Goal: Task Accomplishment & Management: Manage account settings

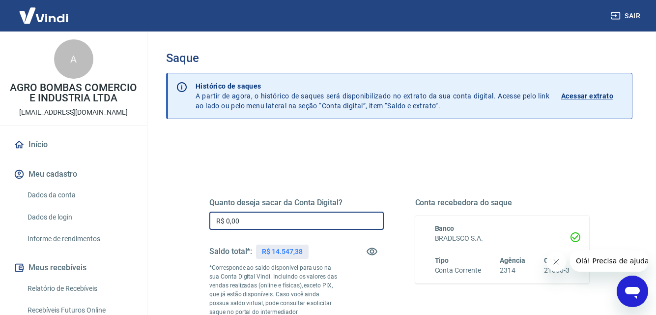
click at [290, 215] on input "R$ 0,00" at bounding box center [296, 220] width 175 height 18
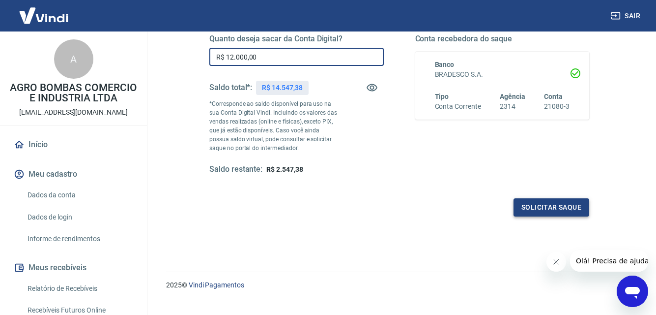
type input "R$ 12.000,00"
click at [568, 201] on button "Solicitar saque" at bounding box center [552, 207] width 76 height 18
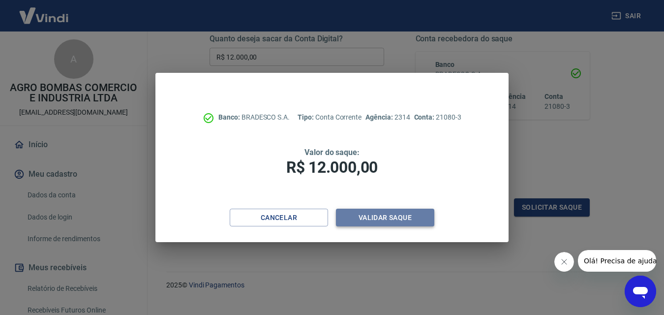
click at [418, 216] on button "Validar saque" at bounding box center [385, 217] width 98 height 18
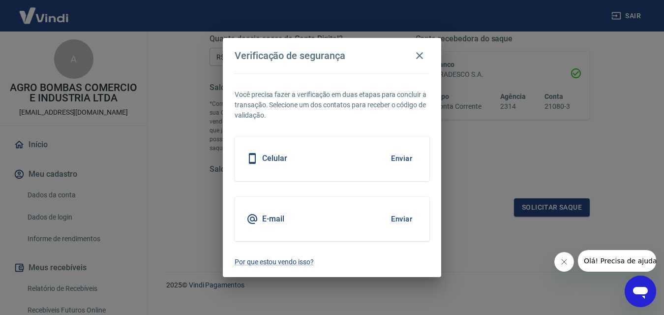
click at [403, 154] on button "Enviar" at bounding box center [401, 158] width 32 height 21
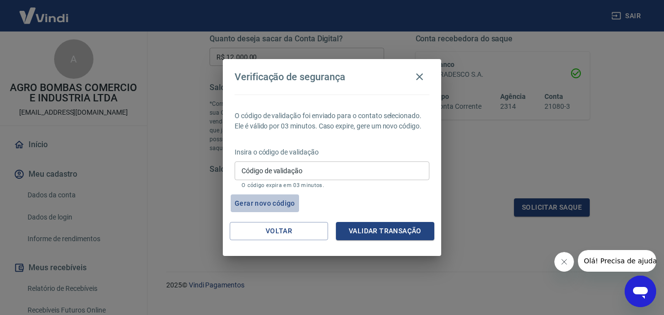
click at [274, 201] on button "Gerar novo código" at bounding box center [265, 203] width 68 height 18
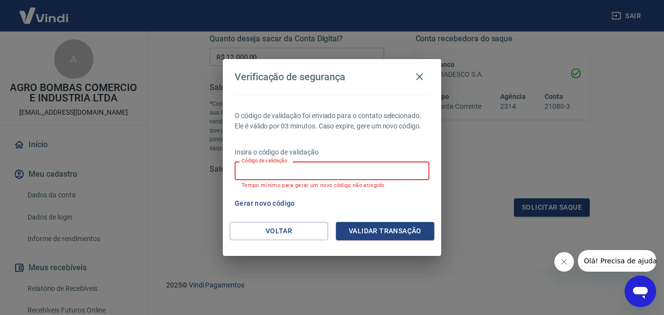
click at [319, 171] on input "Código de validação" at bounding box center [331, 170] width 195 height 18
type input "533517"
click at [410, 231] on button "Validar transação" at bounding box center [385, 231] width 98 height 18
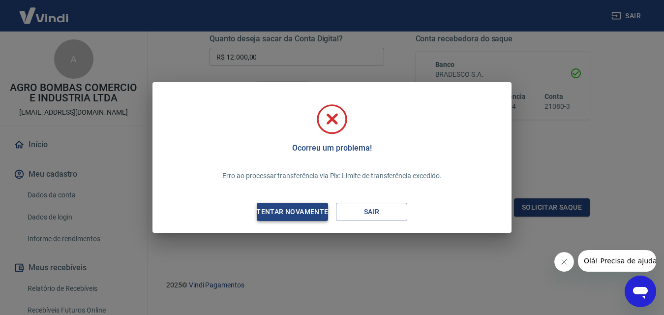
click at [298, 213] on div "Tentar novamente" at bounding box center [291, 211] width 95 height 12
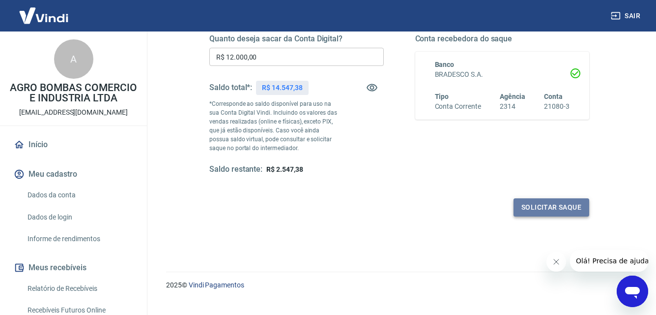
click at [536, 206] on button "Solicitar saque" at bounding box center [552, 207] width 76 height 18
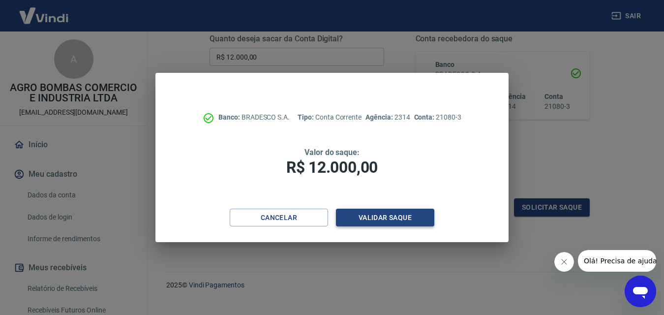
click at [375, 214] on button "Validar saque" at bounding box center [385, 217] width 98 height 18
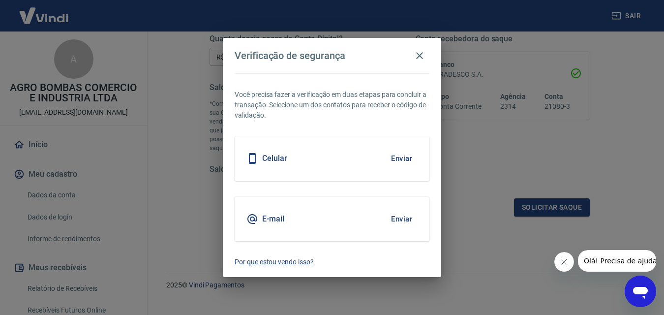
click at [285, 155] on h5 "Celular" at bounding box center [274, 158] width 25 height 10
click at [405, 159] on button "Enviar" at bounding box center [401, 158] width 32 height 21
click at [397, 156] on button "Enviar" at bounding box center [401, 158] width 32 height 21
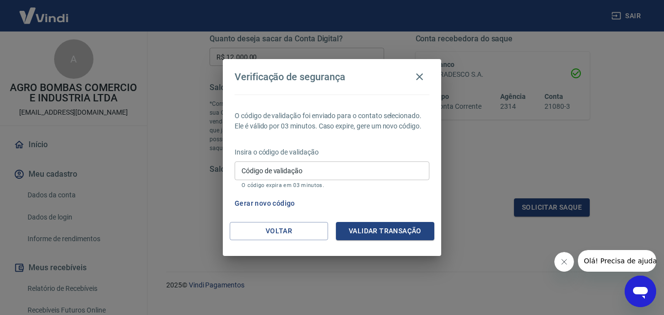
click at [275, 202] on button "Gerar novo código" at bounding box center [265, 203] width 68 height 18
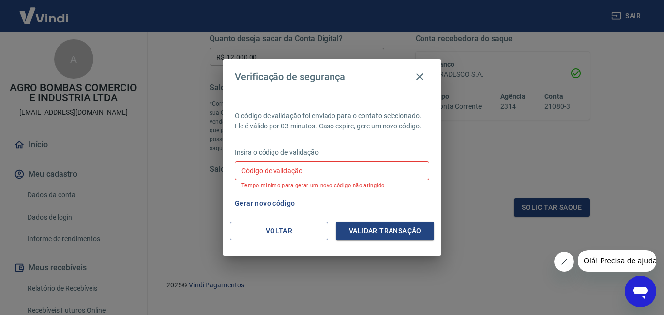
click at [273, 204] on button "Gerar novo código" at bounding box center [265, 203] width 68 height 18
click at [567, 261] on icon "Fechar mensagem da empresa" at bounding box center [563, 262] width 8 height 8
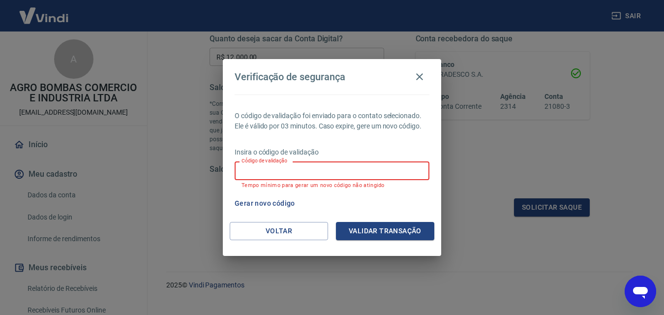
click at [364, 169] on input "Código de validação" at bounding box center [331, 170] width 195 height 18
type input "255254"
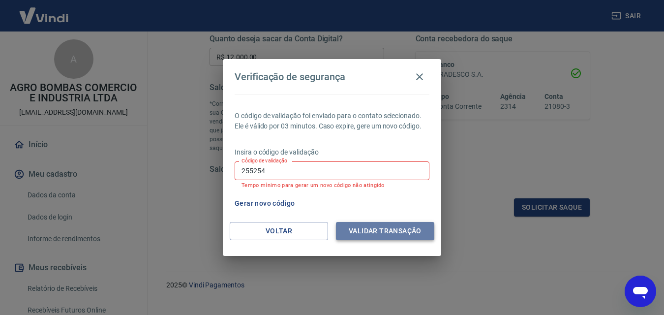
click at [360, 229] on button "Validar transação" at bounding box center [385, 231] width 98 height 18
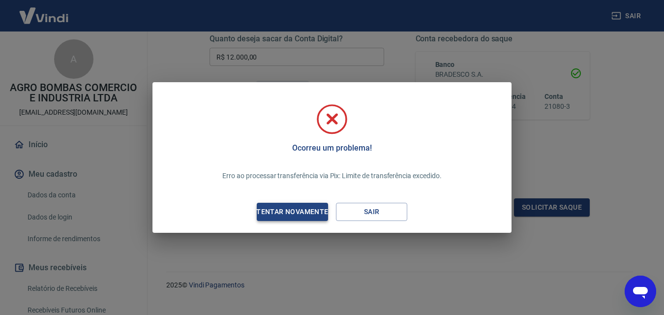
click at [302, 212] on div "Tentar novamente" at bounding box center [291, 211] width 95 height 12
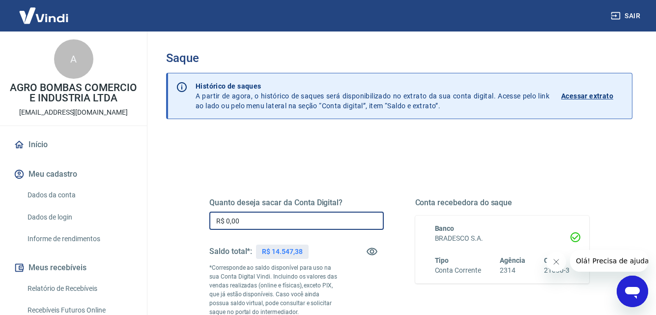
click at [253, 215] on input "R$ 0,00" at bounding box center [296, 220] width 175 height 18
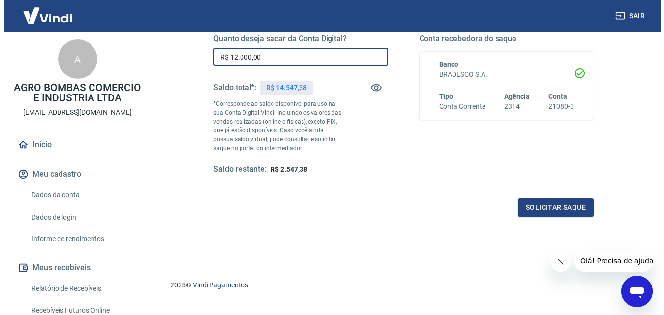
scroll to position [180, 0]
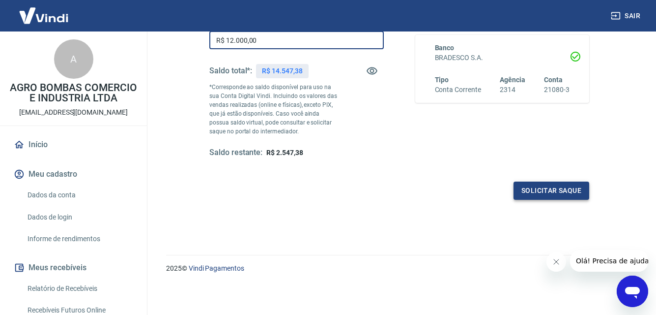
type input "R$ 12.000,00"
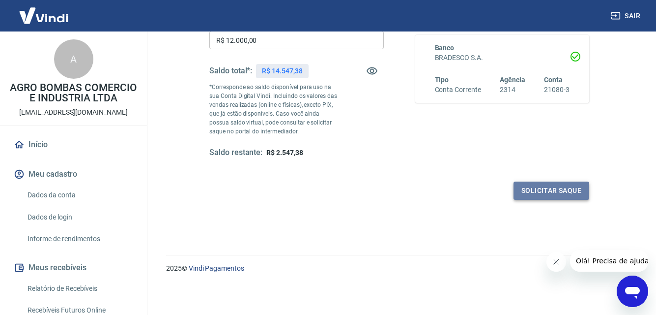
click at [532, 187] on button "Solicitar saque" at bounding box center [552, 190] width 76 height 18
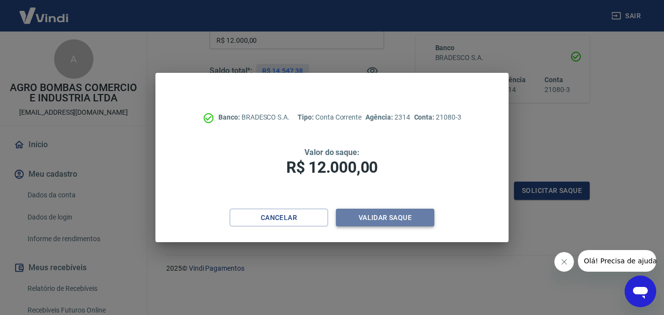
click at [380, 214] on button "Validar saque" at bounding box center [385, 217] width 98 height 18
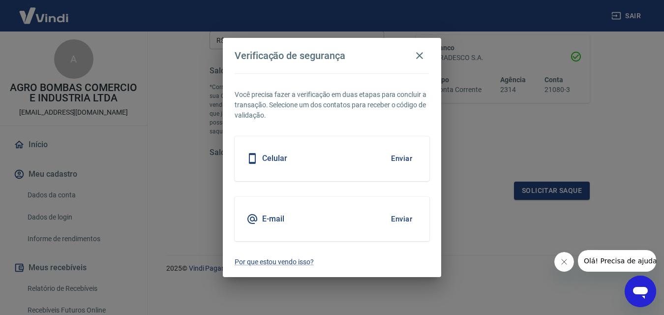
click at [404, 157] on button "Enviar" at bounding box center [401, 158] width 32 height 21
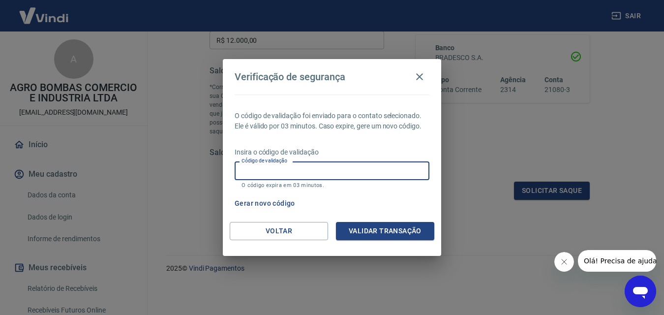
click at [305, 167] on input "Código de validação" at bounding box center [331, 170] width 195 height 18
type input "144435"
click at [358, 228] on button "Validar transação" at bounding box center [385, 231] width 98 height 18
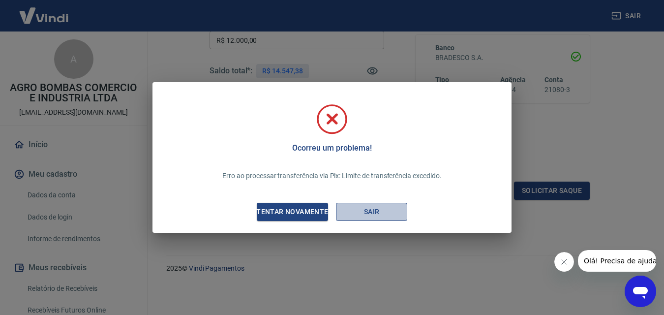
click at [365, 211] on button "Sair" at bounding box center [371, 212] width 71 height 18
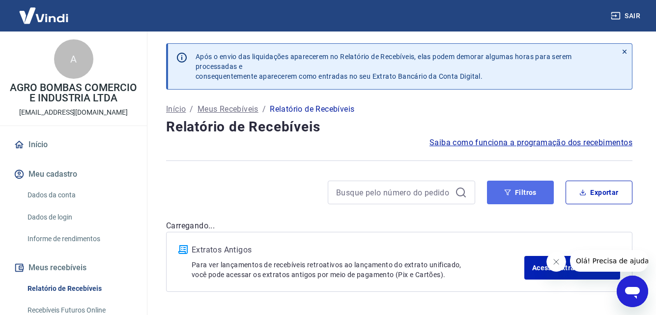
click at [519, 192] on button "Filtros" at bounding box center [520, 192] width 67 height 24
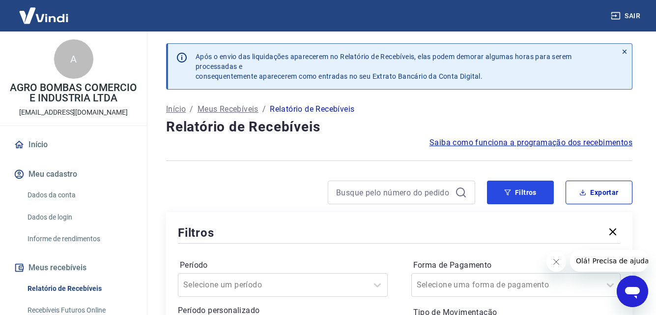
scroll to position [164, 0]
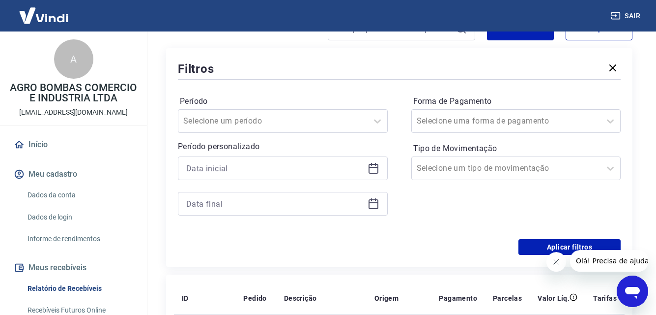
click at [373, 170] on icon at bounding box center [374, 168] width 12 height 12
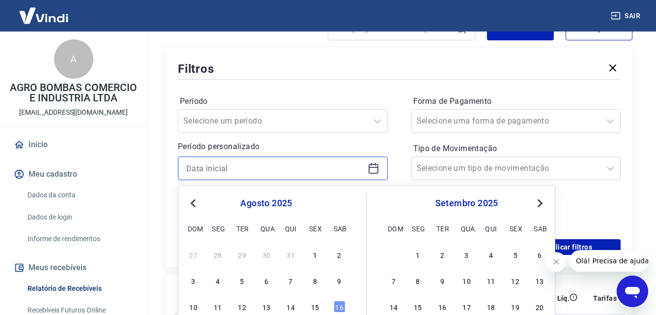
scroll to position [328, 0]
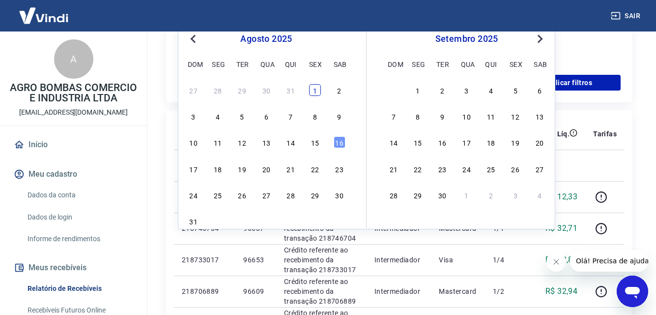
click at [314, 89] on div "1" at bounding box center [315, 90] width 12 height 12
type input "01/08/2025"
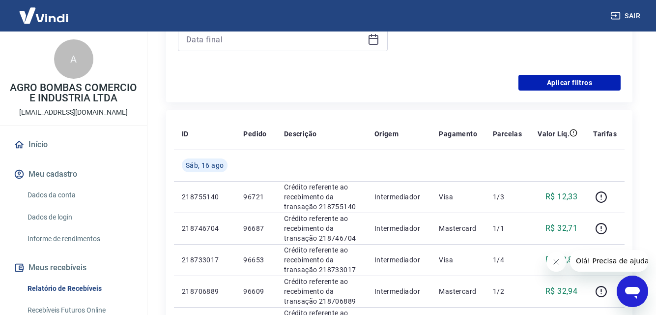
scroll to position [164, 0]
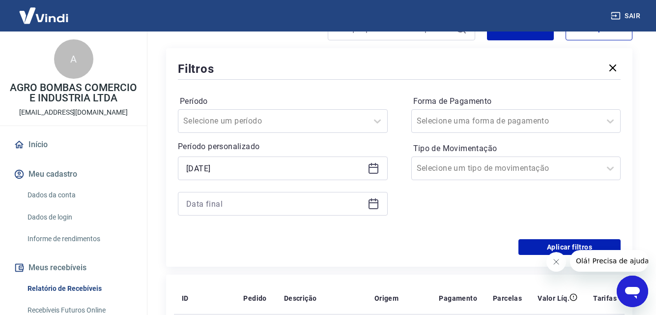
click at [376, 201] on icon at bounding box center [374, 204] width 12 height 12
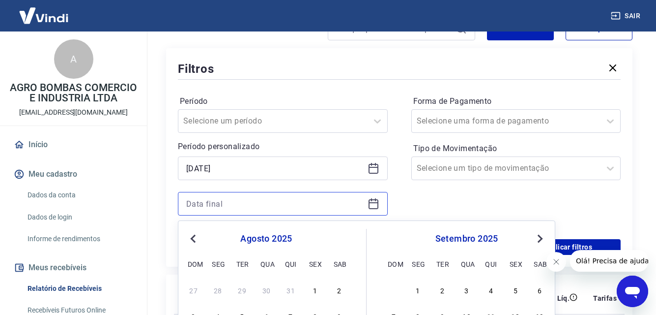
scroll to position [328, 0]
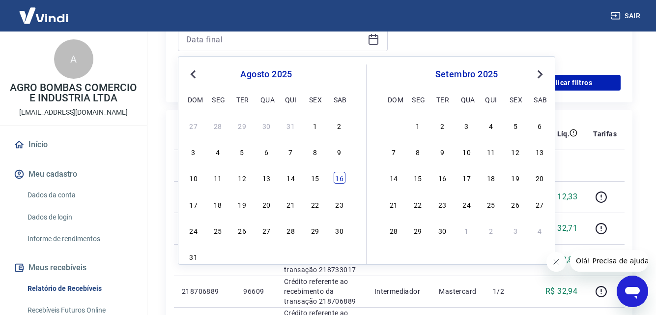
click at [341, 175] on div "16" at bounding box center [340, 178] width 12 height 12
type input "16/08/2025"
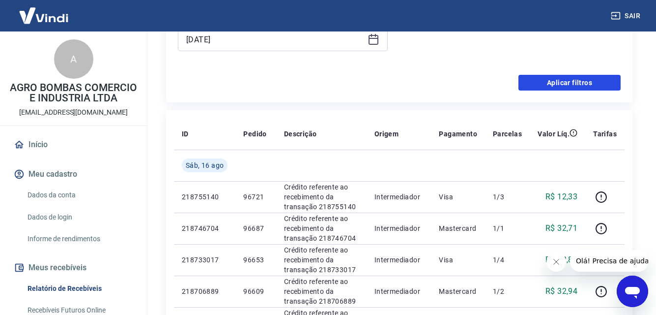
drag, startPoint x: 561, startPoint y: 88, endPoint x: 556, endPoint y: 91, distance: 6.0
click at [560, 88] on button "Aplicar filtros" at bounding box center [570, 83] width 102 height 16
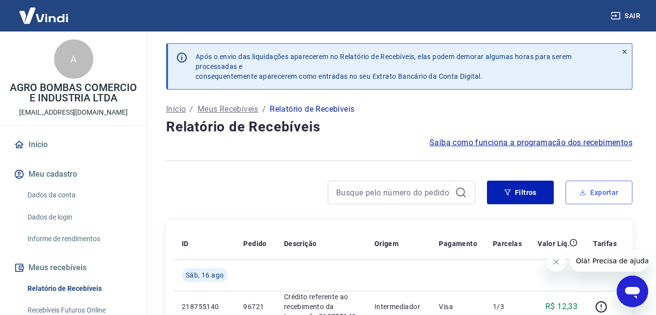
click at [610, 193] on button "Exportar" at bounding box center [599, 192] width 67 height 24
type input "01/08/2025"
type input "16/08/2025"
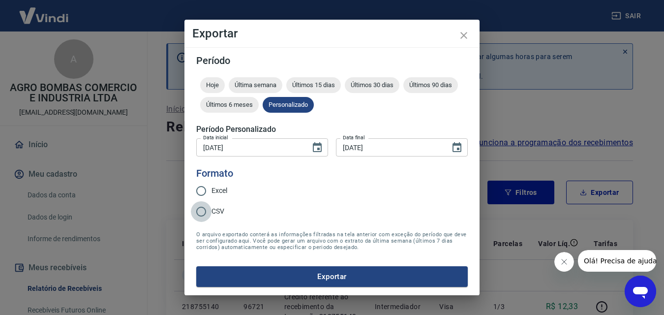
click at [202, 205] on input "CSV" at bounding box center [201, 211] width 21 height 21
radio input "true"
click at [200, 186] on input "Excel" at bounding box center [201, 190] width 21 height 21
radio input "true"
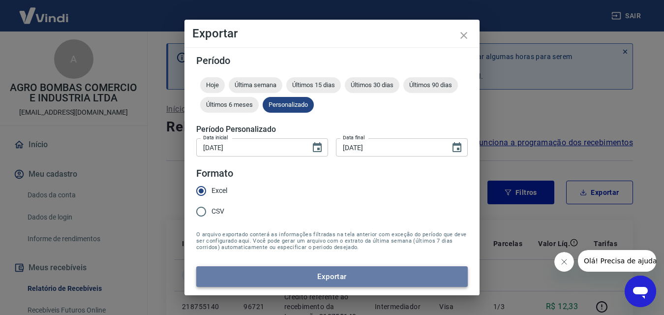
click at [338, 277] on button "Exportar" at bounding box center [331, 276] width 271 height 21
